Goal: Task Accomplishment & Management: Manage account settings

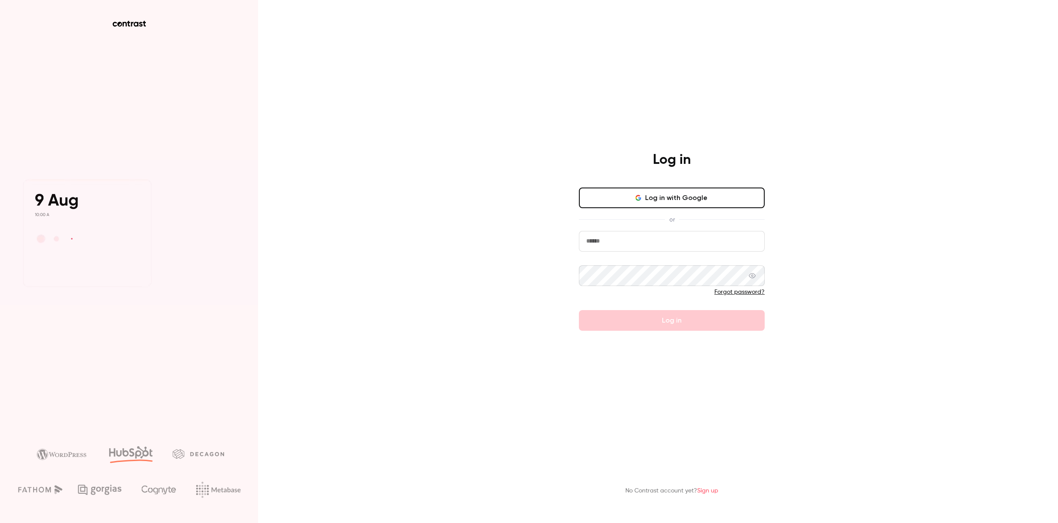
type input "**********"
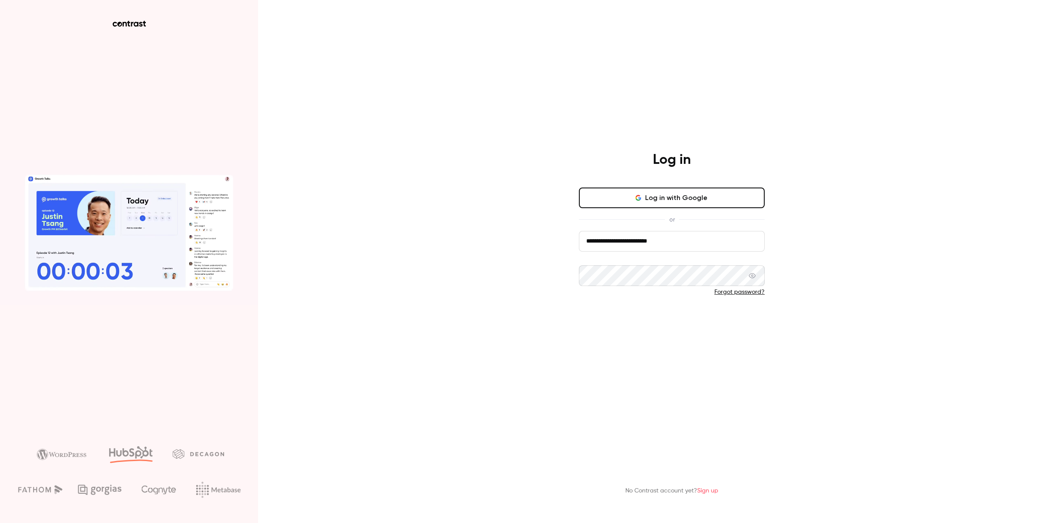
click at [605, 319] on button "Log in" at bounding box center [672, 320] width 186 height 21
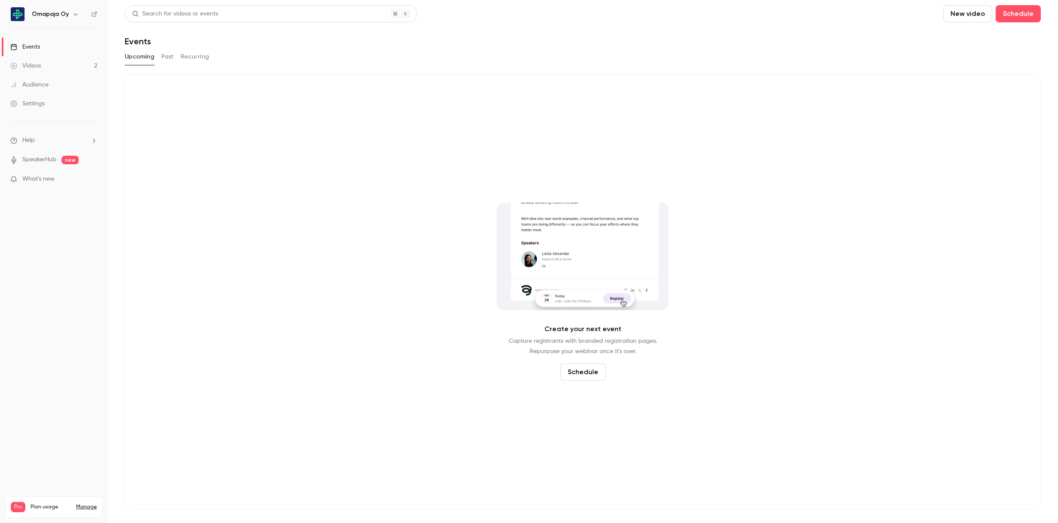
click at [42, 64] on link "Videos 2" at bounding box center [54, 65] width 108 height 19
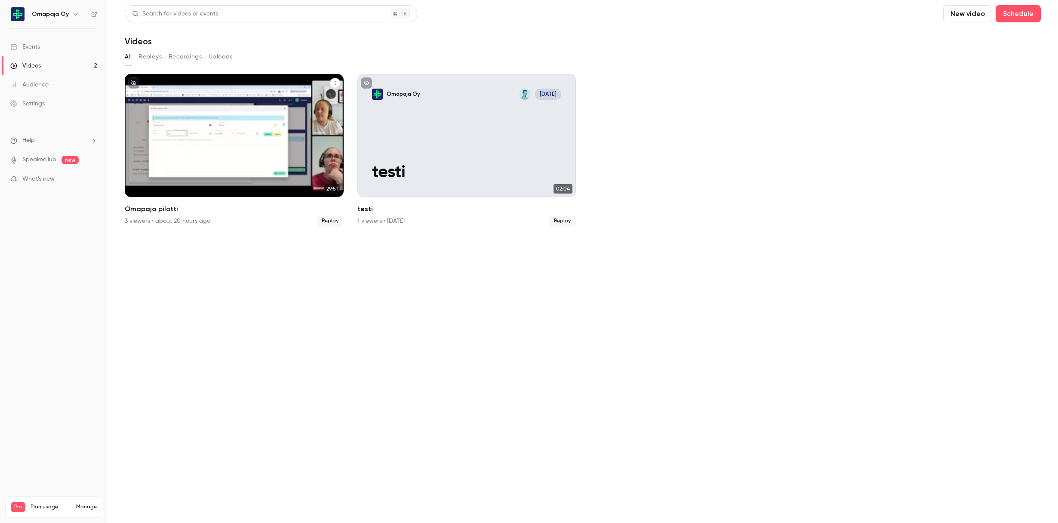
click at [139, 174] on p "Omapaja pilotti" at bounding box center [233, 173] width 189 height 20
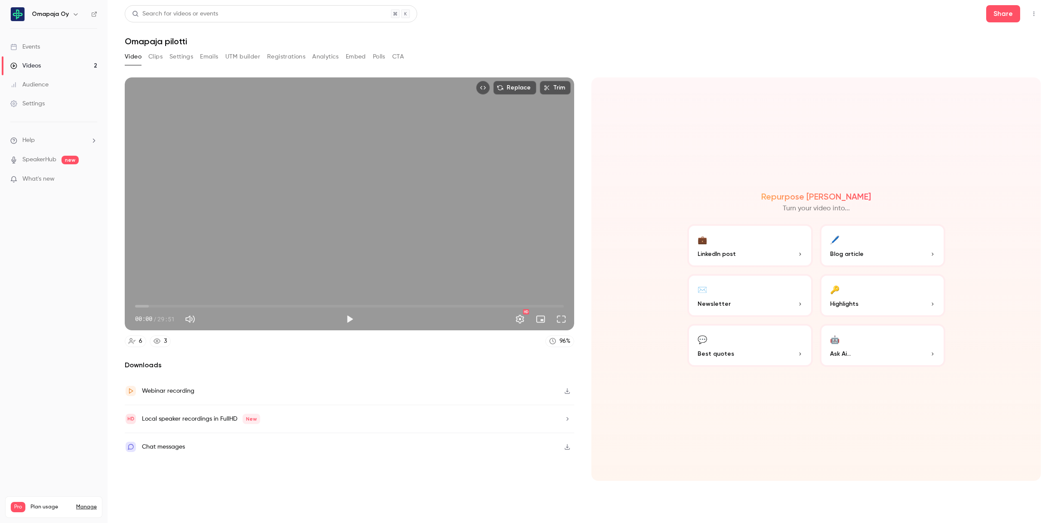
click at [207, 56] on button "Emails" at bounding box center [209, 57] width 18 height 14
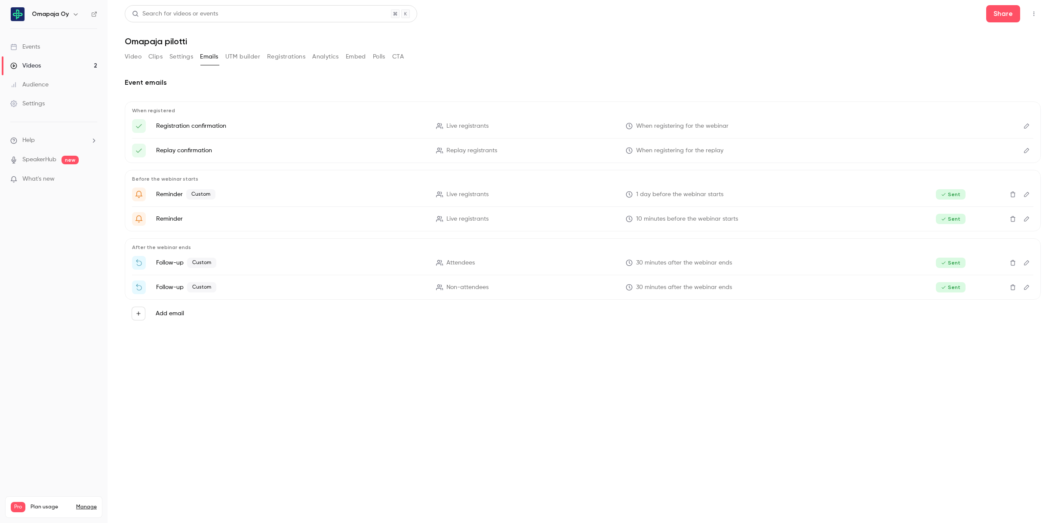
drag, startPoint x: 249, startPoint y: 59, endPoint x: 279, endPoint y: 58, distance: 30.1
click at [249, 59] on button "UTM builder" at bounding box center [242, 57] width 35 height 14
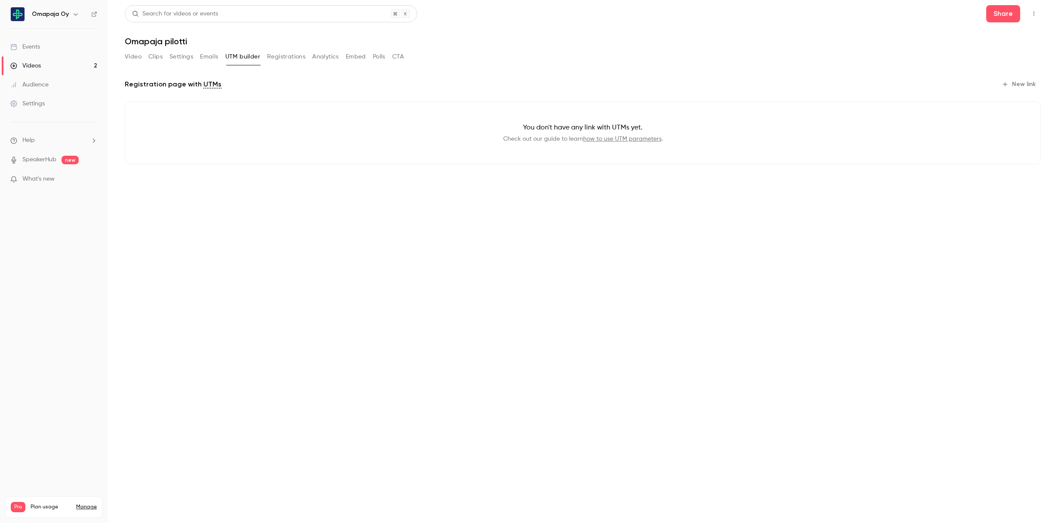
click at [285, 58] on button "Registrations" at bounding box center [286, 57] width 38 height 14
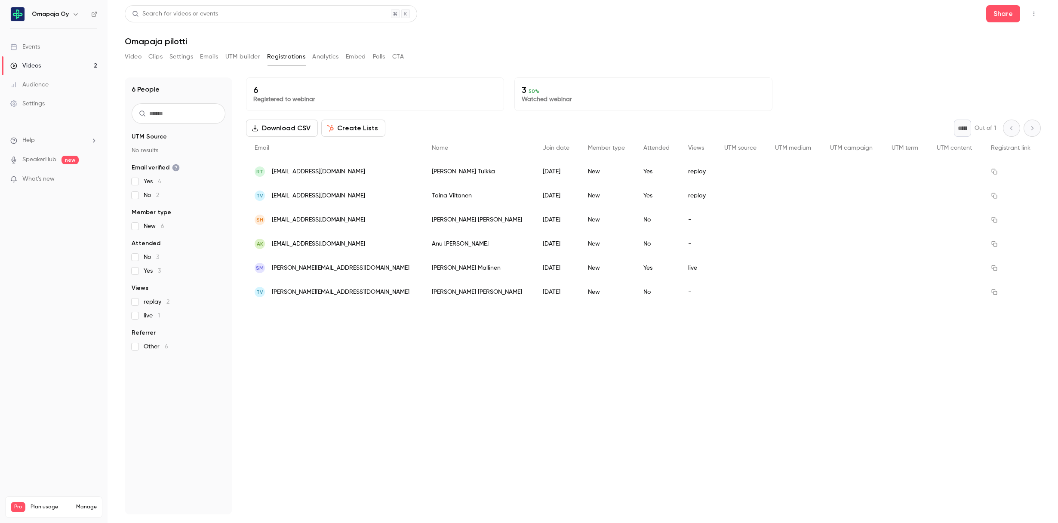
click at [183, 58] on button "Settings" at bounding box center [181, 57] width 24 height 14
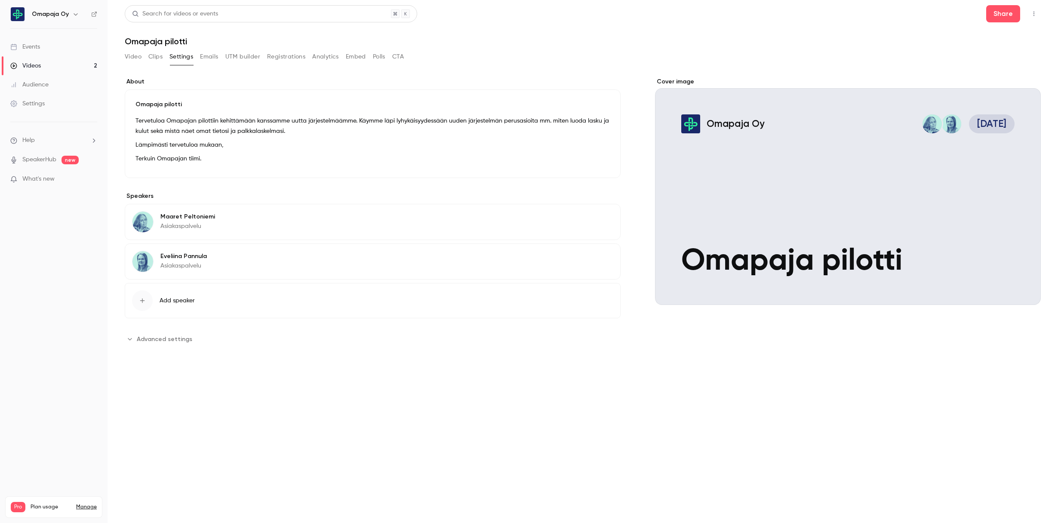
click at [162, 335] on span "Advanced settings" at bounding box center [164, 339] width 55 height 9
click at [241, 59] on button "UTM builder" at bounding box center [242, 57] width 35 height 14
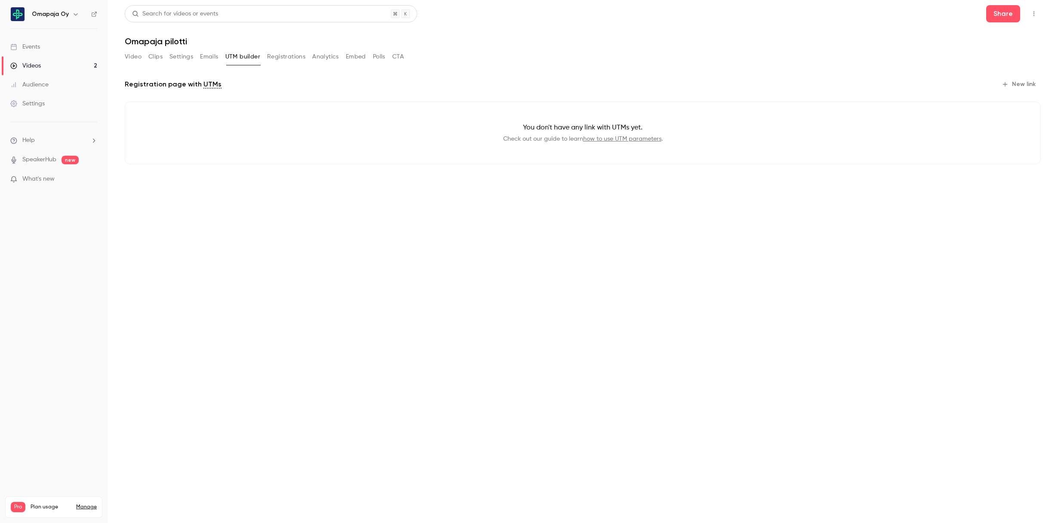
click at [287, 59] on button "Registrations" at bounding box center [286, 57] width 38 height 14
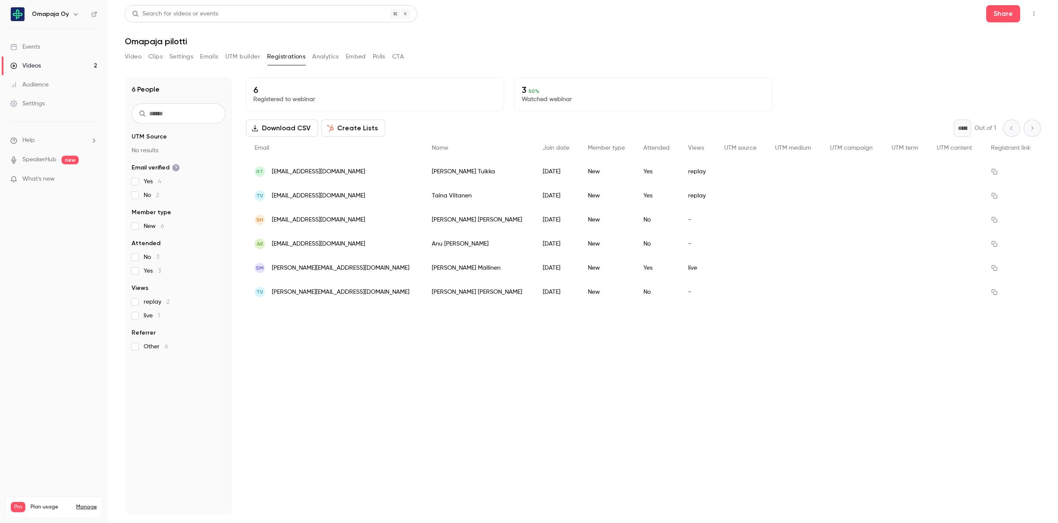
click at [329, 56] on button "Analytics" at bounding box center [325, 57] width 27 height 14
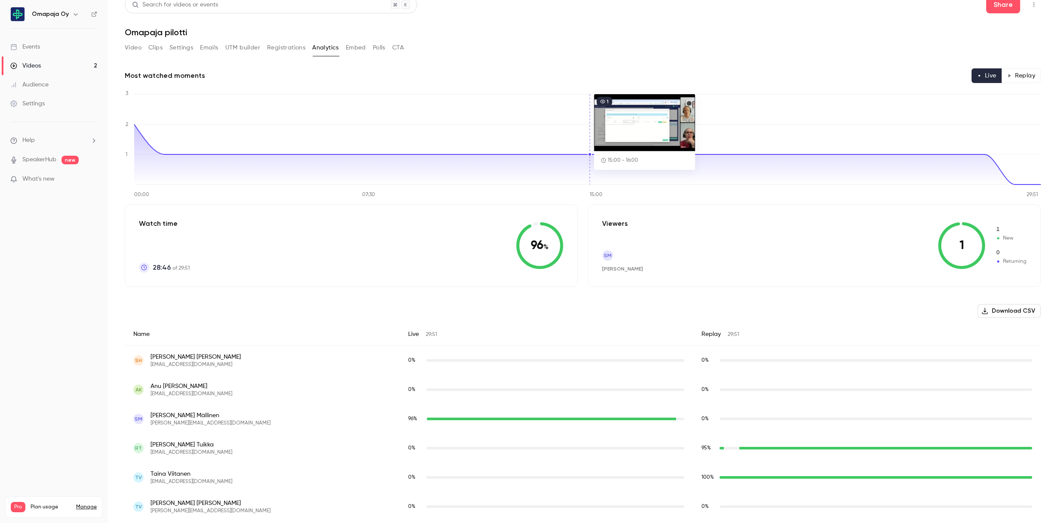
scroll to position [14, 0]
